Goal: Communication & Community: Answer question/provide support

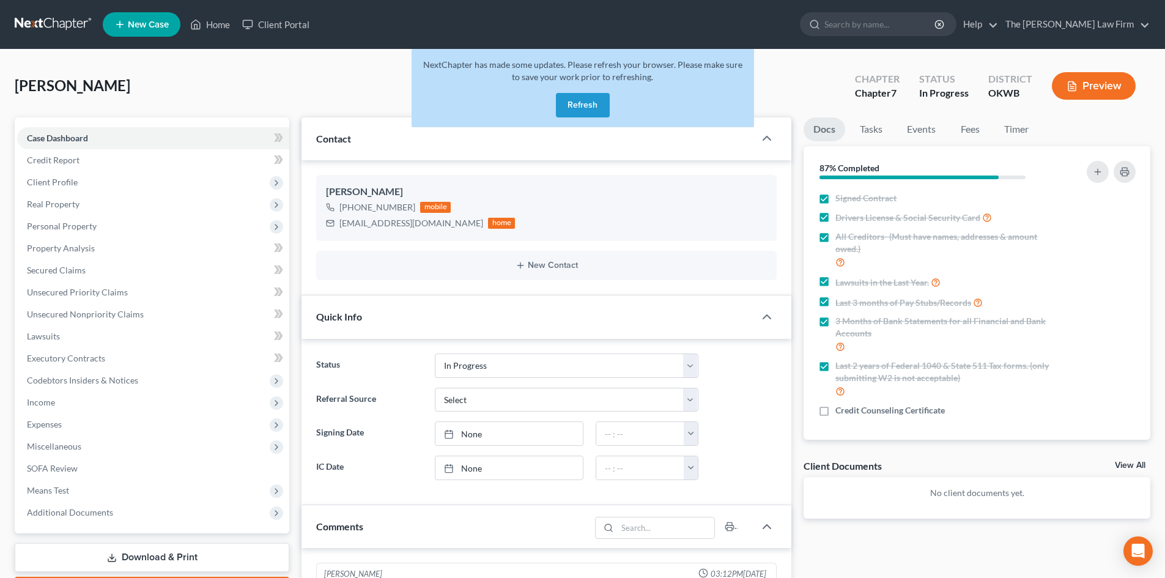
select select "4"
click at [584, 106] on button "Refresh" at bounding box center [583, 105] width 54 height 24
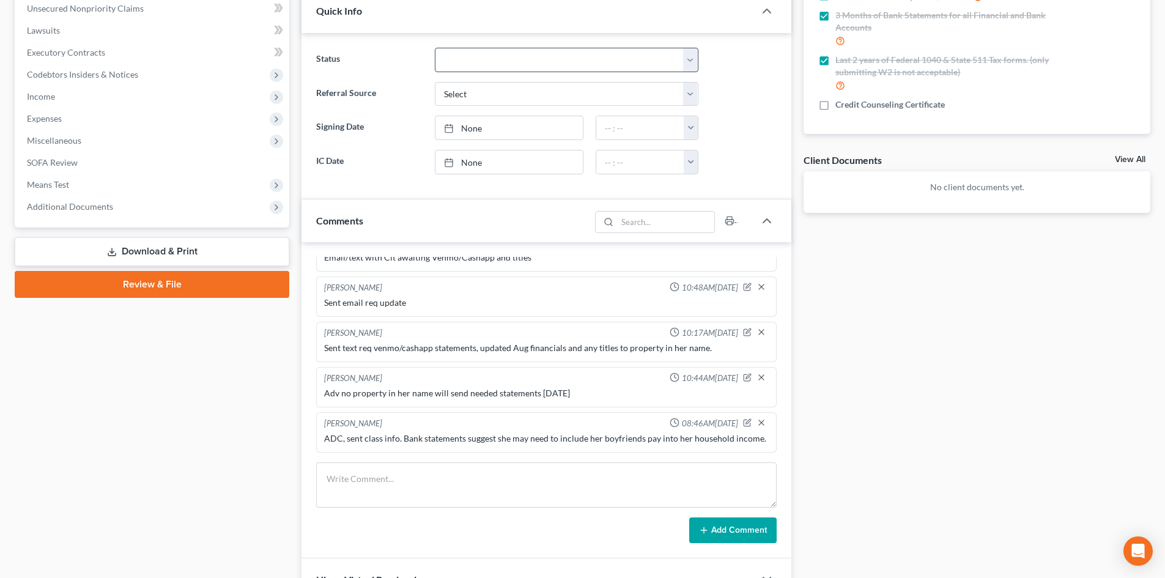
scroll to position [462, 0]
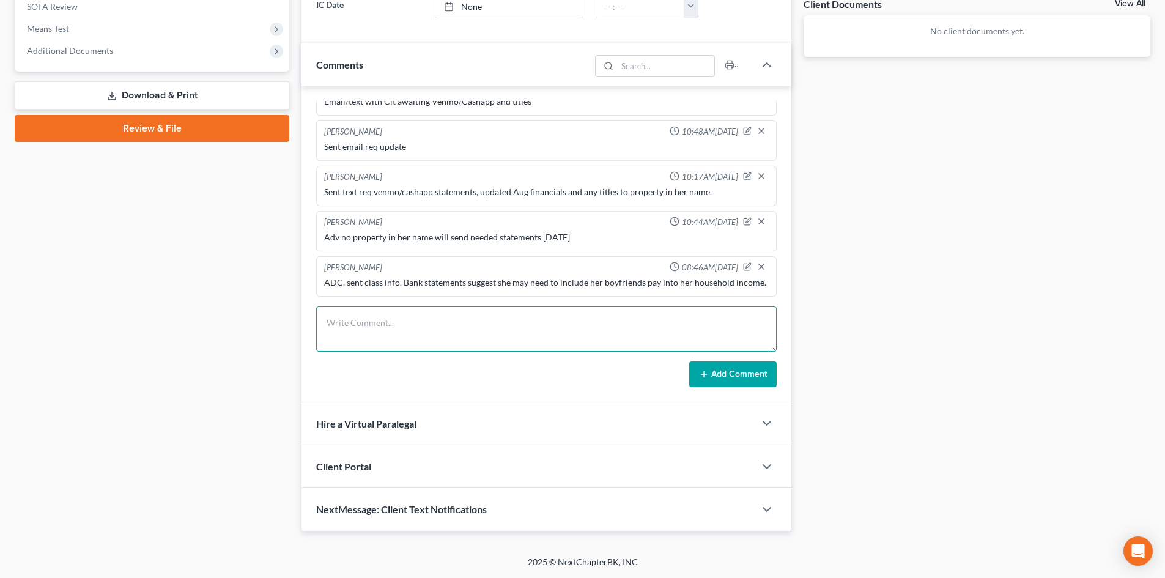
click at [420, 334] on textarea at bounding box center [546, 328] width 460 height 45
click at [428, 324] on textarea "Class complete, need Aug cashapp and 6 mo P&L for tumbling class." at bounding box center [546, 328] width 460 height 45
click at [481, 319] on textarea "Class complete, need Aug Cashapp and 6 mo P&L for tumbling class." at bounding box center [546, 328] width 460 height 45
click at [324, 319] on textarea "Class complete, need Aug Cashapp and 6mo P&L for tumbling class." at bounding box center [546, 328] width 460 height 45
type textarea "CC Class complete, need Aug Cashapp and 6mo P&L for tumbling class."
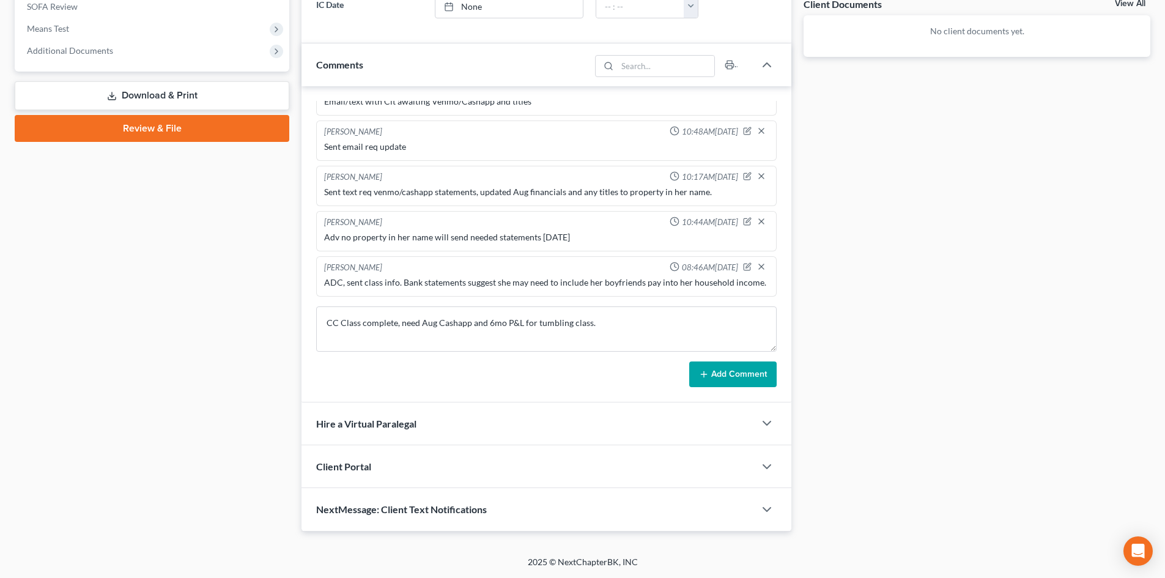
click at [740, 375] on button "Add Comment" at bounding box center [732, 374] width 87 height 26
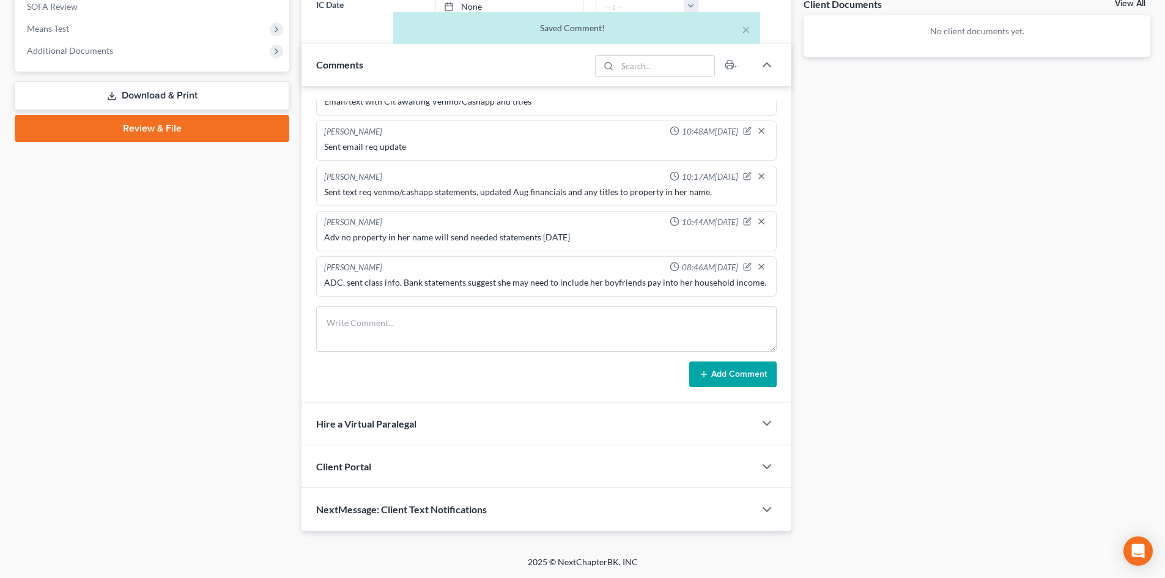
scroll to position [295, 0]
